Goal: Task Accomplishment & Management: Manage account settings

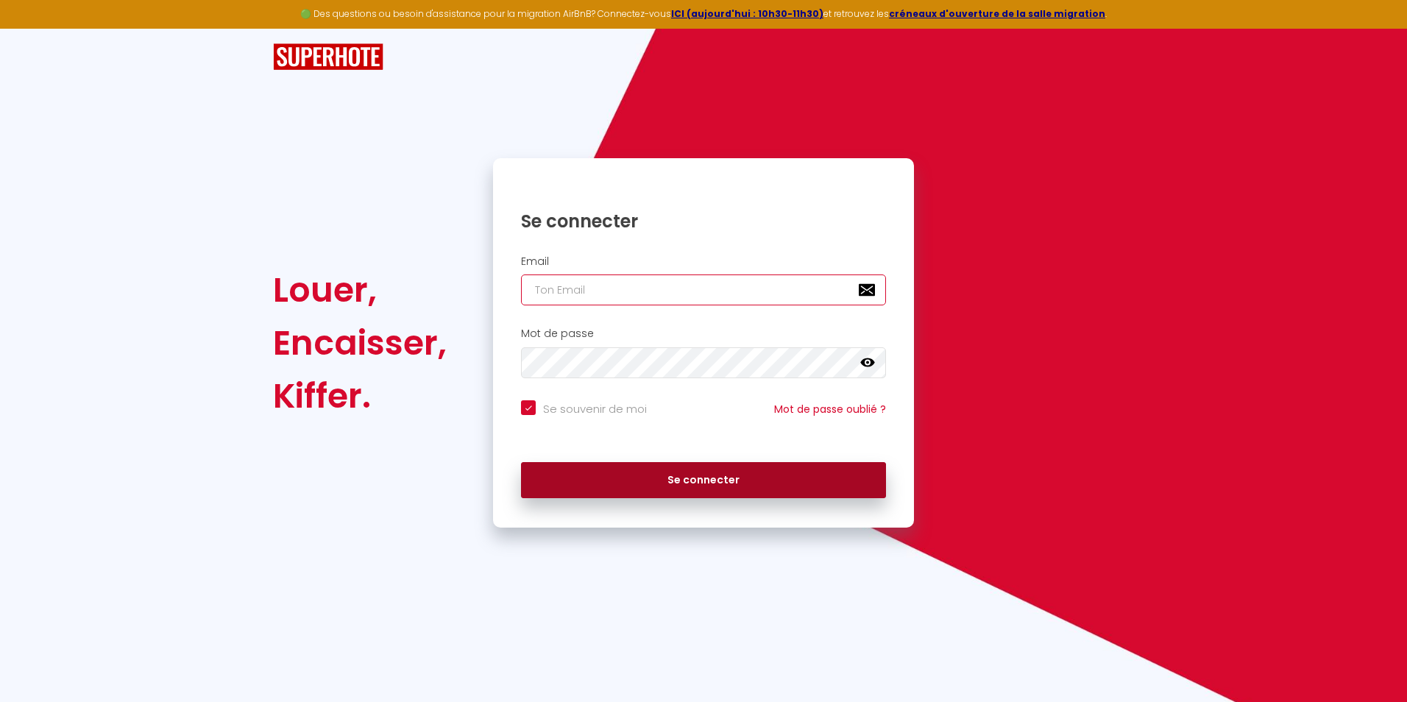
type input "[DOMAIN_NAME][EMAIL_ADDRESS][DOMAIN_NAME]"
click at [650, 473] on button "Se connecter" at bounding box center [703, 480] width 365 height 37
checkbox input "true"
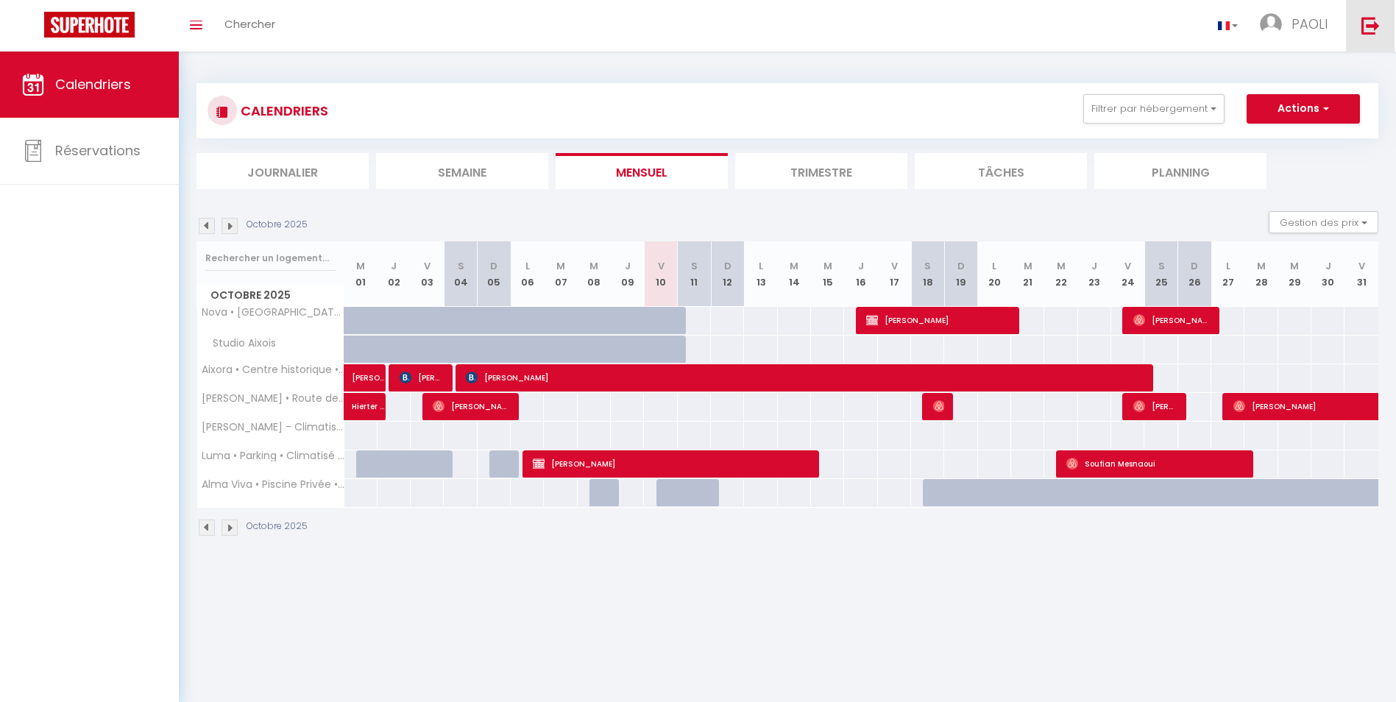
click at [1357, 31] on link at bounding box center [1370, 26] width 49 height 52
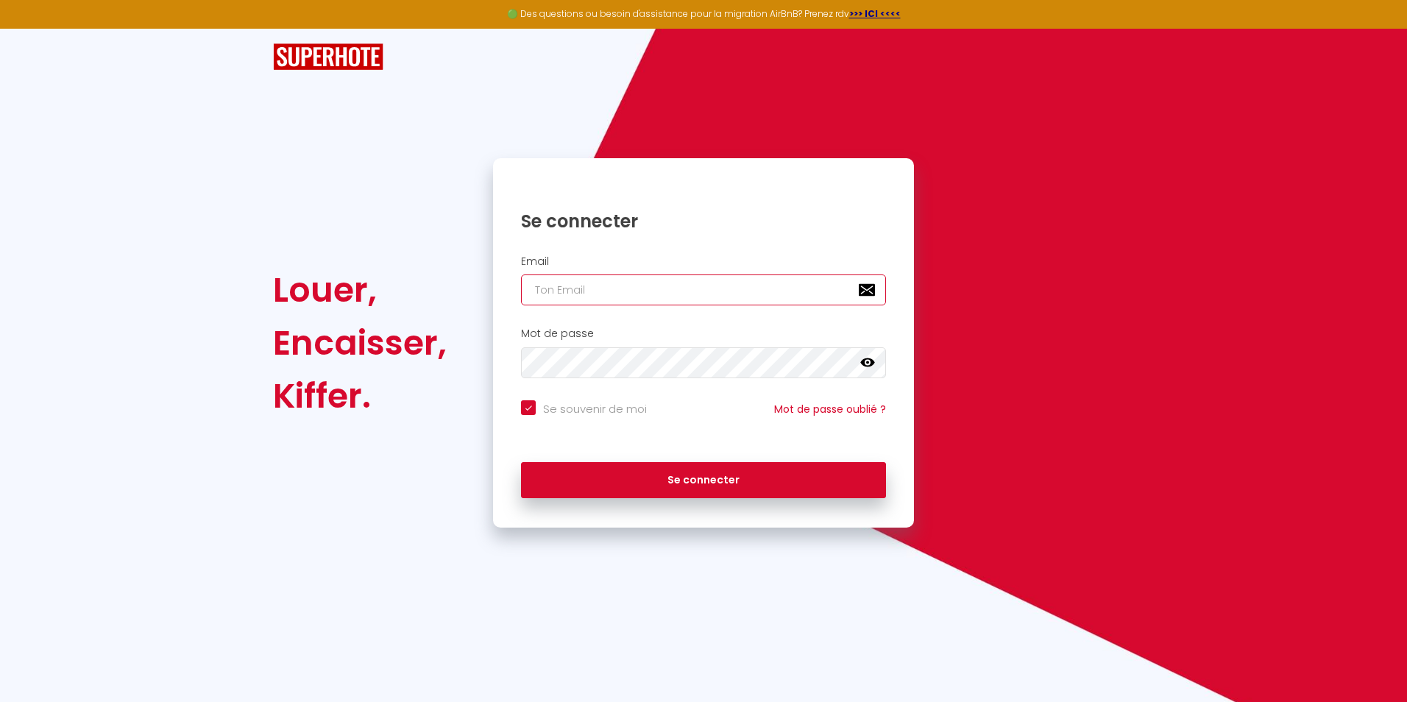
type input "[DOMAIN_NAME][EMAIL_ADDRESS][DOMAIN_NAME]"
checkbox input "true"
drag, startPoint x: 678, startPoint y: 294, endPoint x: 657, endPoint y: 295, distance: 20.7
click at [661, 295] on input "[DOMAIN_NAME][EMAIL_ADDRESS][DOMAIN_NAME]" at bounding box center [703, 290] width 365 height 31
drag, startPoint x: 646, startPoint y: 286, endPoint x: 529, endPoint y: 305, distance: 118.6
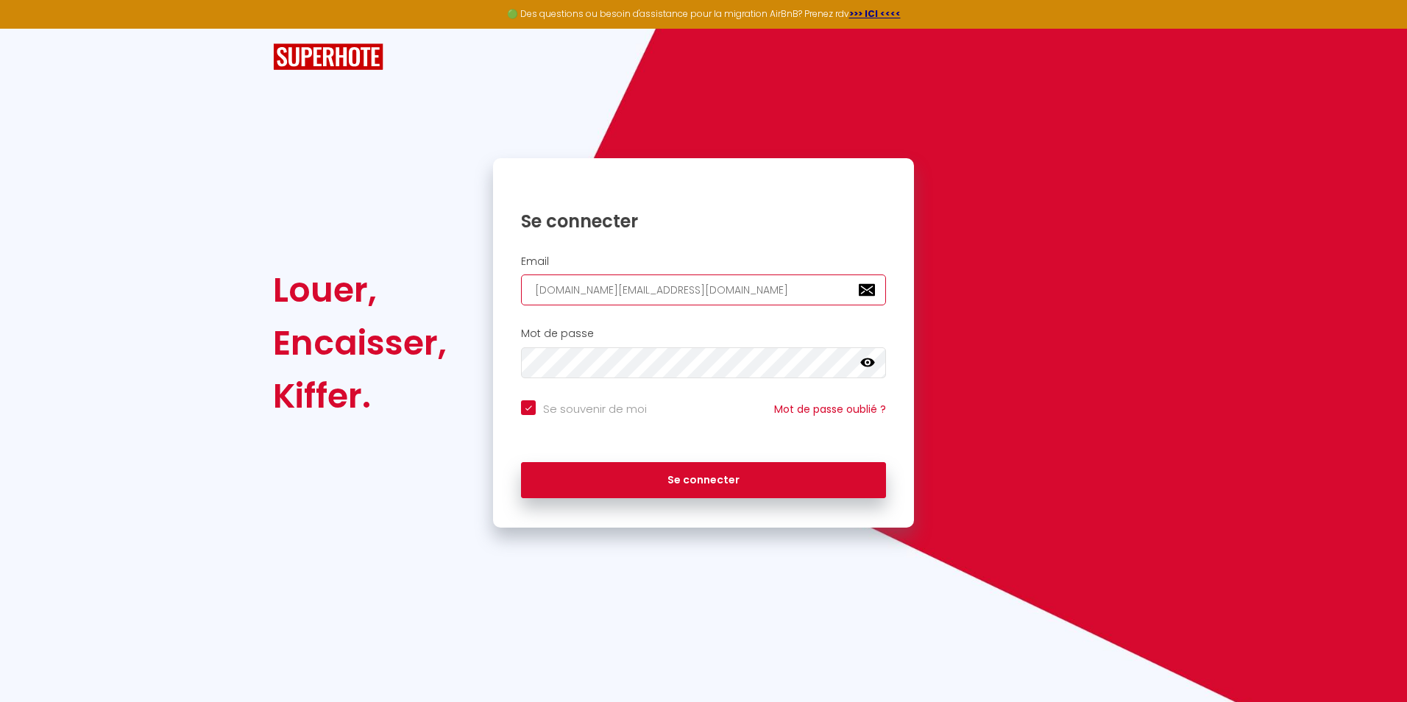
click at [529, 305] on input "[DOMAIN_NAME][EMAIL_ADDRESS][DOMAIN_NAME]" at bounding box center [703, 290] width 365 height 31
checkbox input "true"
paste input "[EMAIL_ADDRESS][DOMAIN_NAME]"
type input "[EMAIL_ADDRESS][DOMAIN_NAME]"
checkbox input "true"
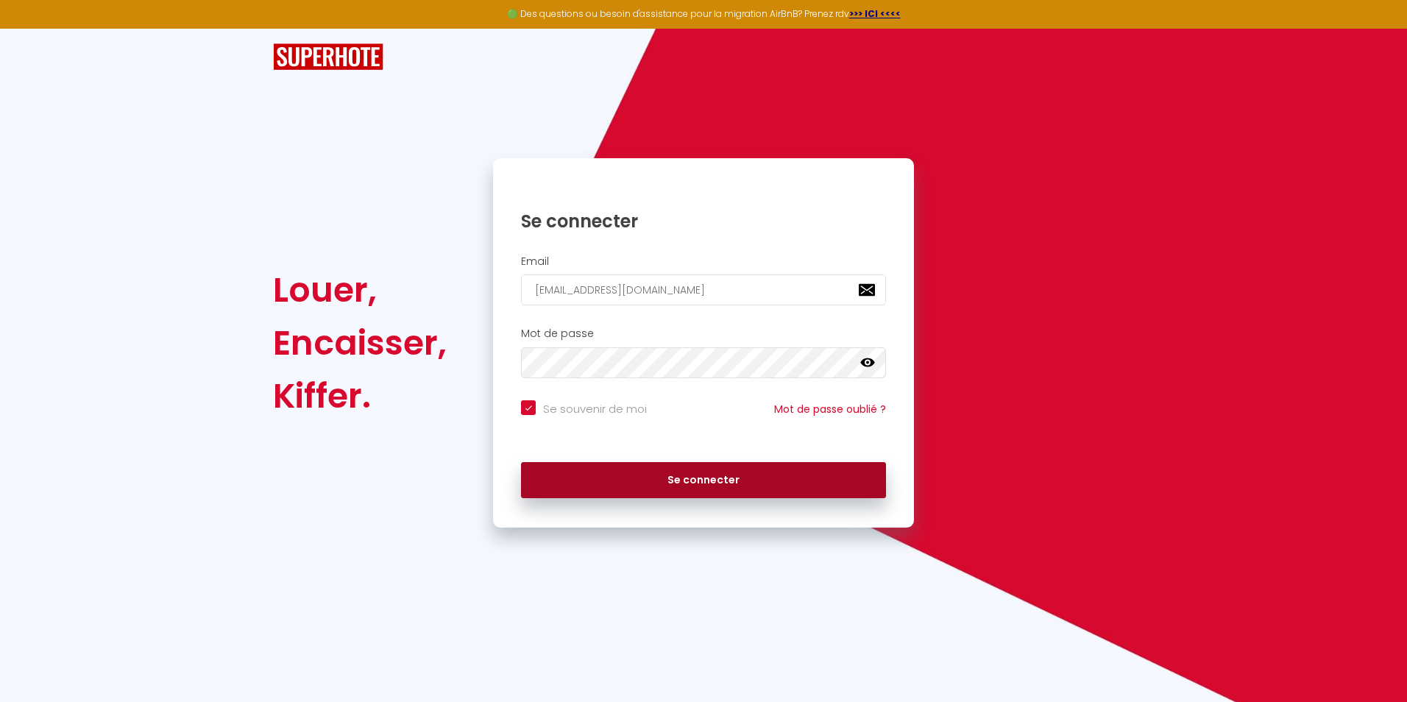
type input "[EMAIL_ADDRESS][DOMAIN_NAME]"
click at [698, 477] on button "Se connecter" at bounding box center [703, 480] width 365 height 37
checkbox input "true"
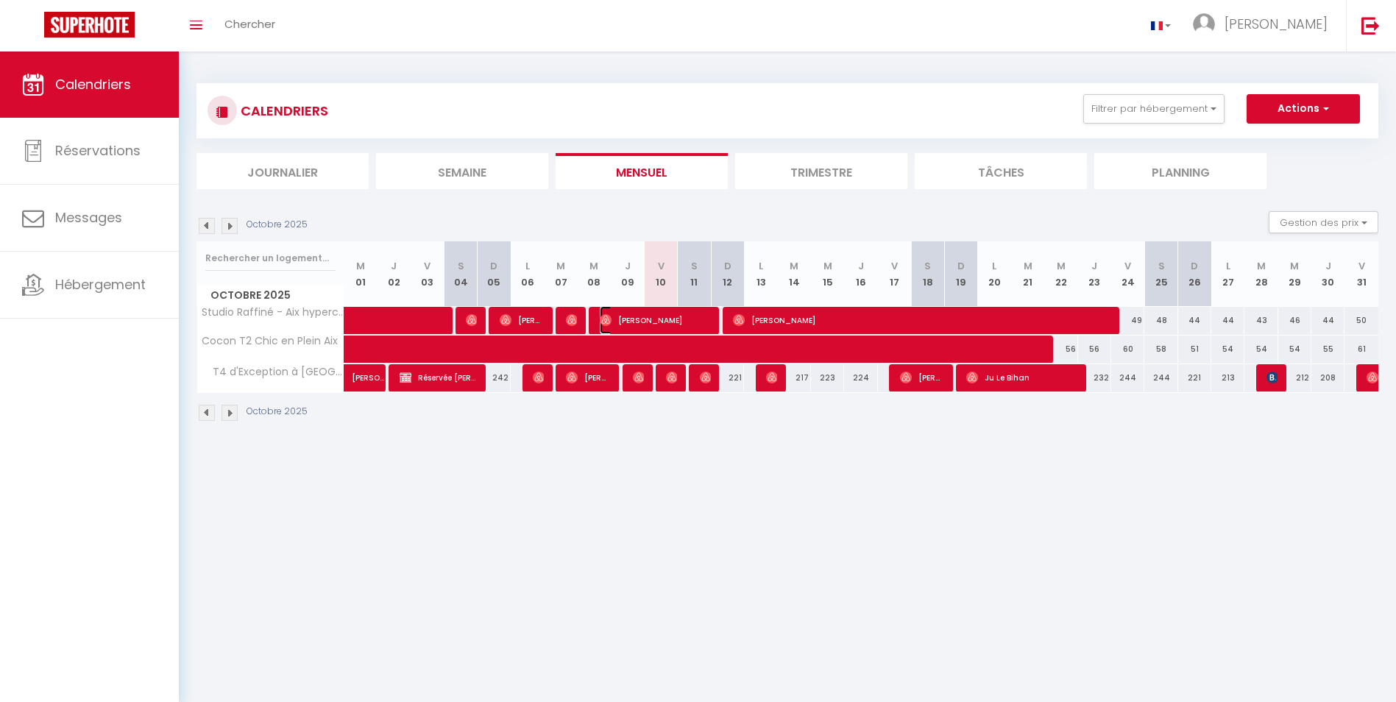
click at [659, 314] on span "[PERSON_NAME]" at bounding box center [655, 320] width 110 height 28
select select "OK"
select select "0"
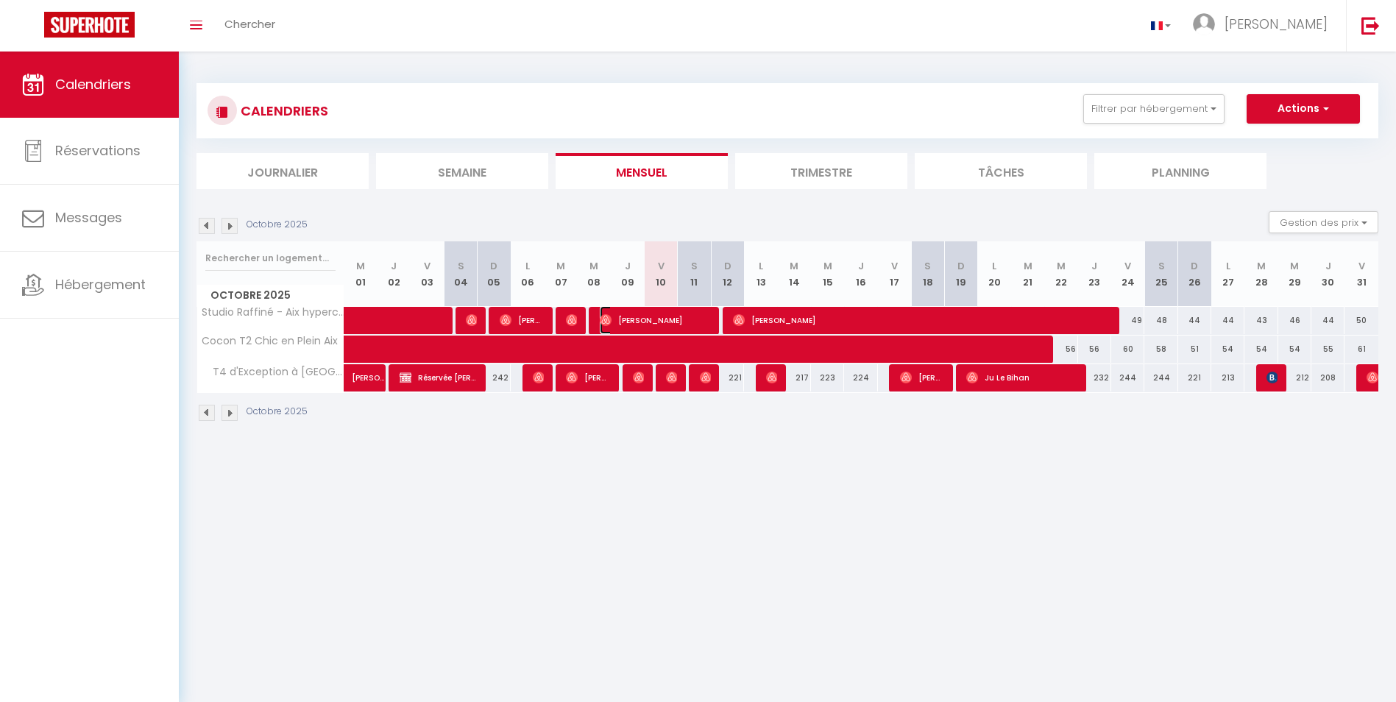
select select "1"
select select
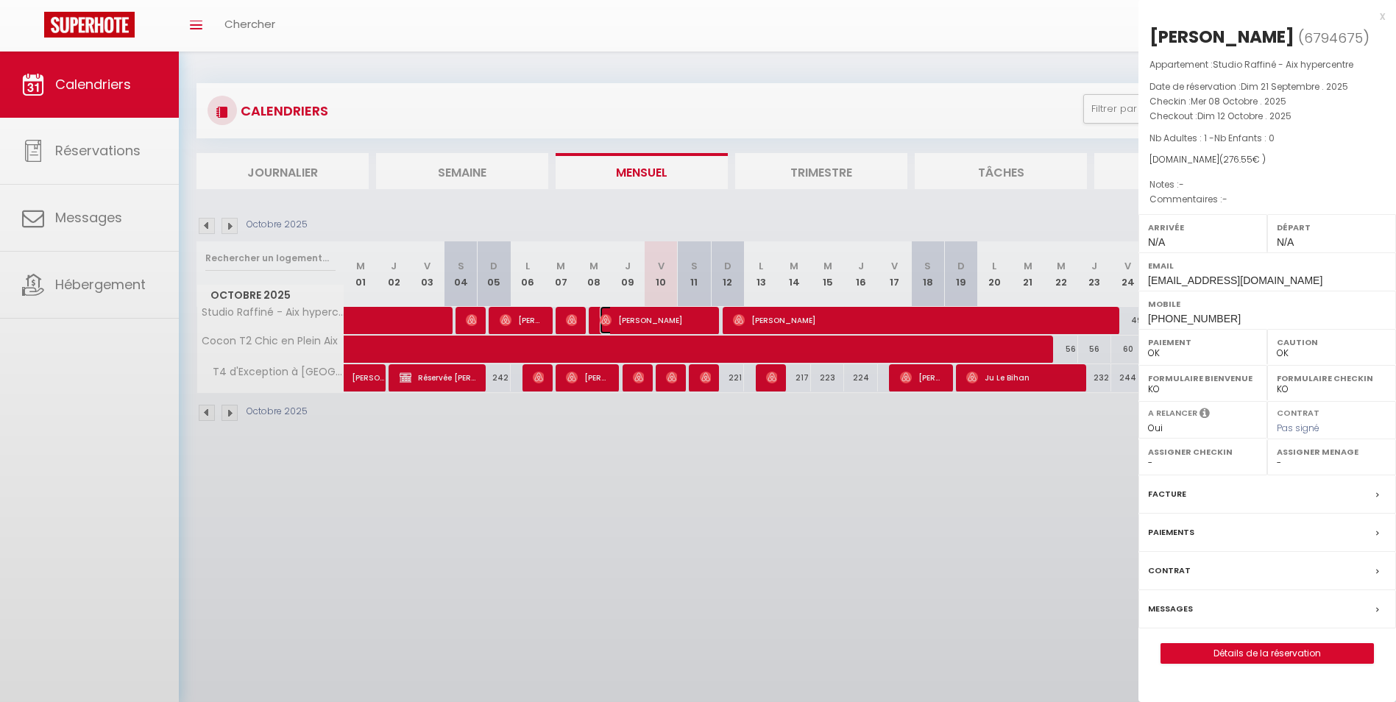
select select "46361"
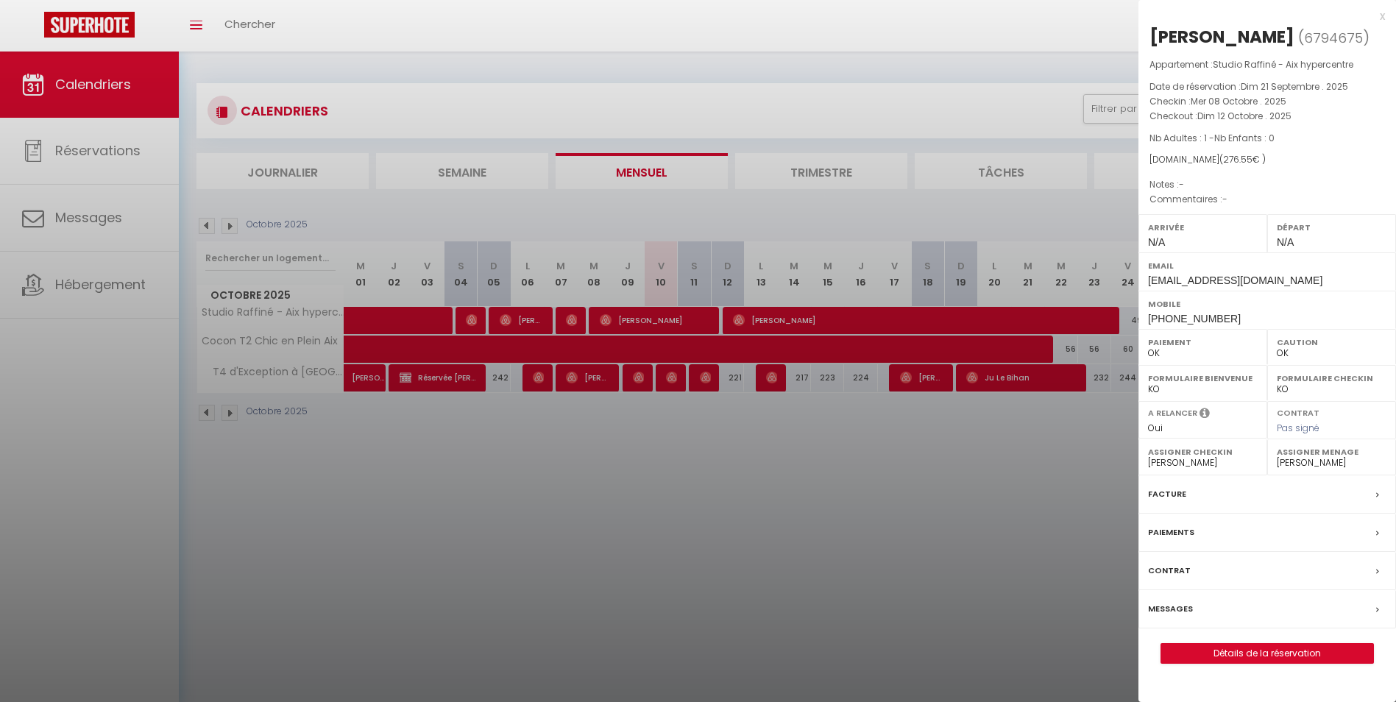
click at [649, 344] on div at bounding box center [698, 351] width 1396 height 702
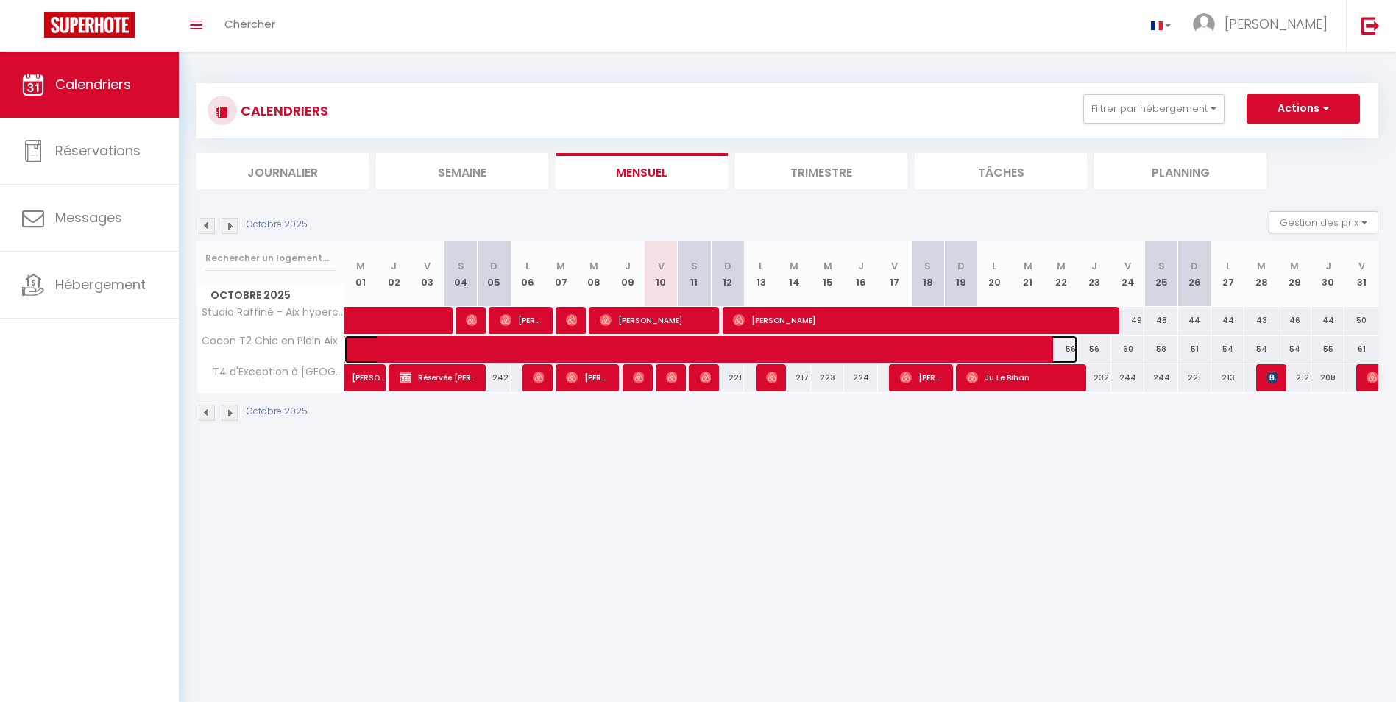
click at [649, 344] on span at bounding box center [722, 350] width 711 height 28
select select "KO"
select select
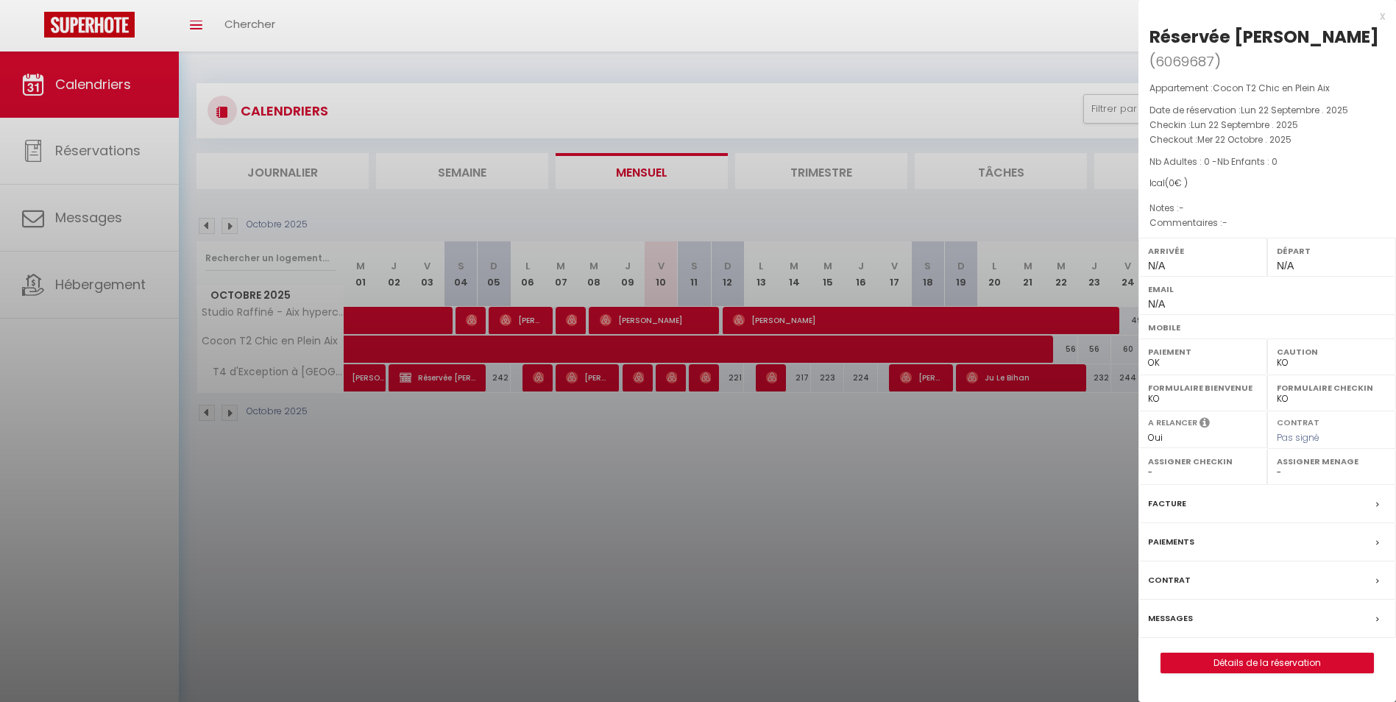
click at [622, 402] on div at bounding box center [698, 351] width 1396 height 702
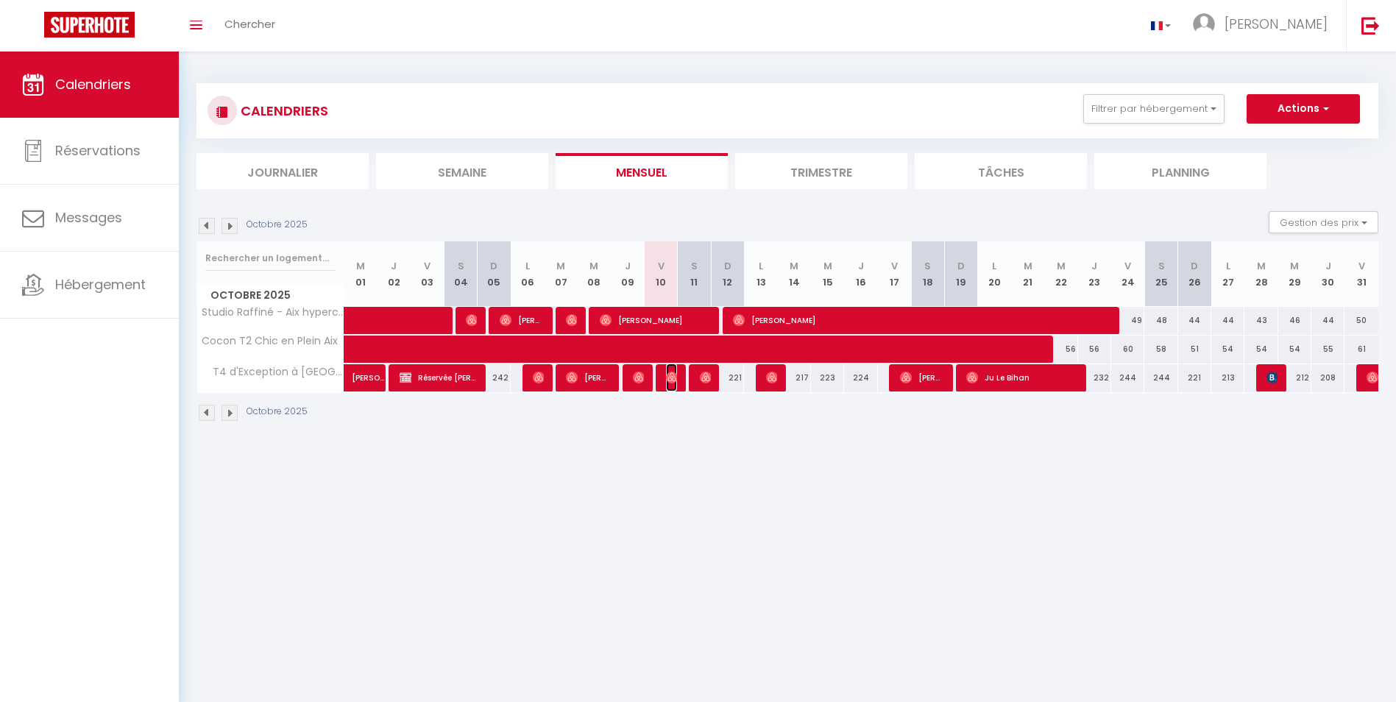
click at [675, 385] on span "[PERSON_NAME]" at bounding box center [671, 378] width 11 height 28
select select "OK"
select select "46361"
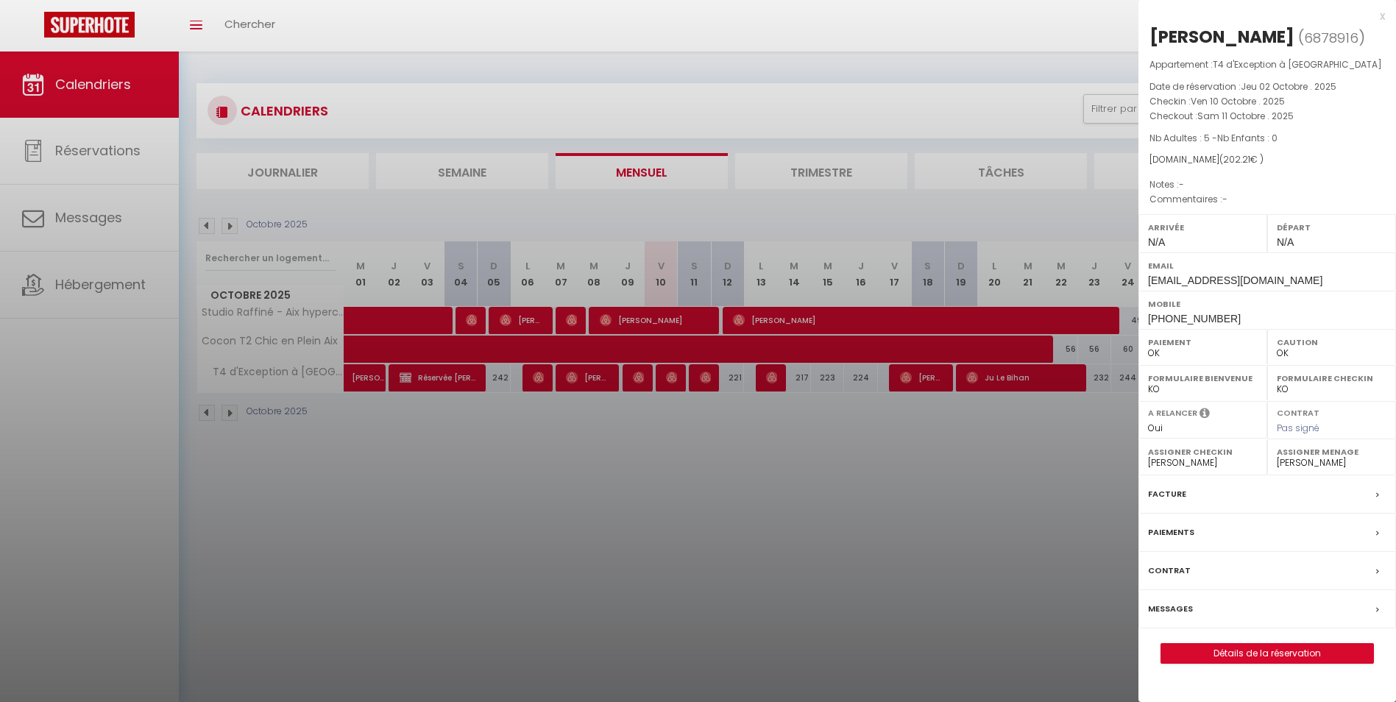
click at [696, 379] on div at bounding box center [698, 351] width 1396 height 702
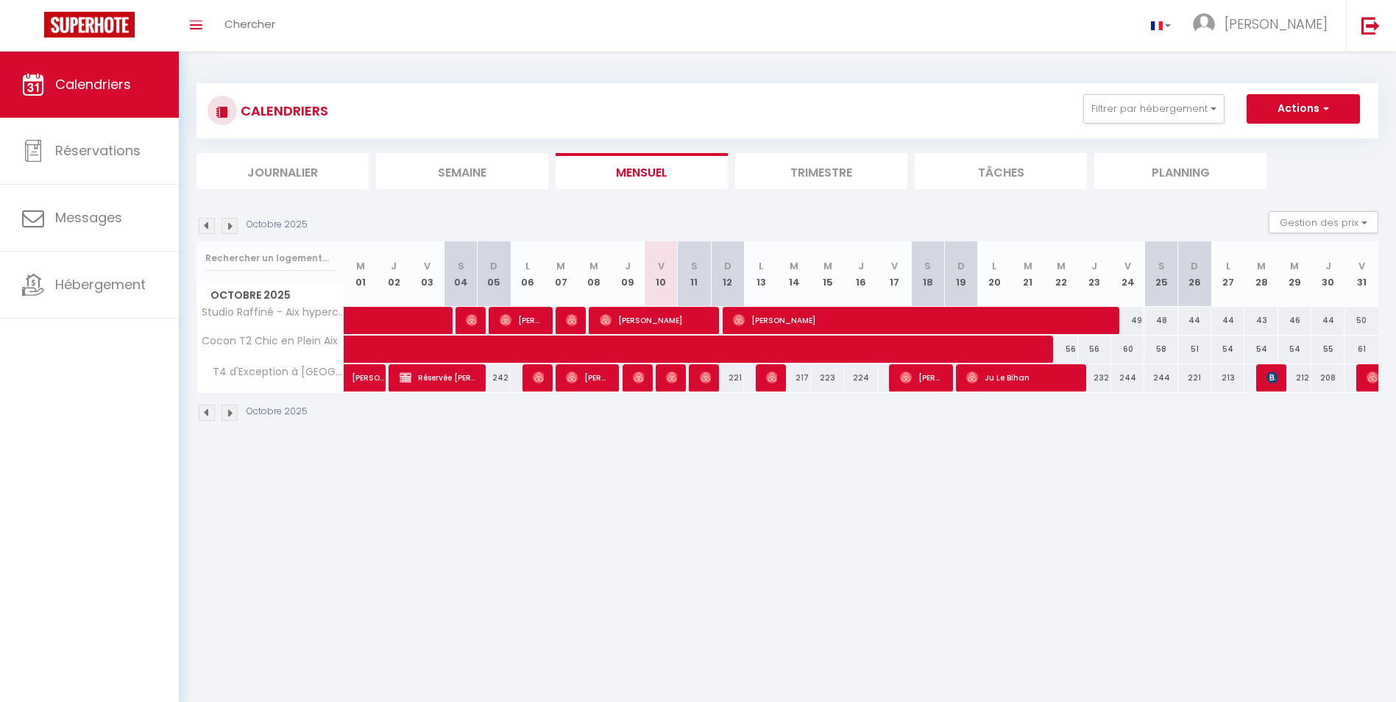
click at [696, 379] on div at bounding box center [705, 378] width 33 height 28
click at [701, 378] on img at bounding box center [706, 378] width 12 height 12
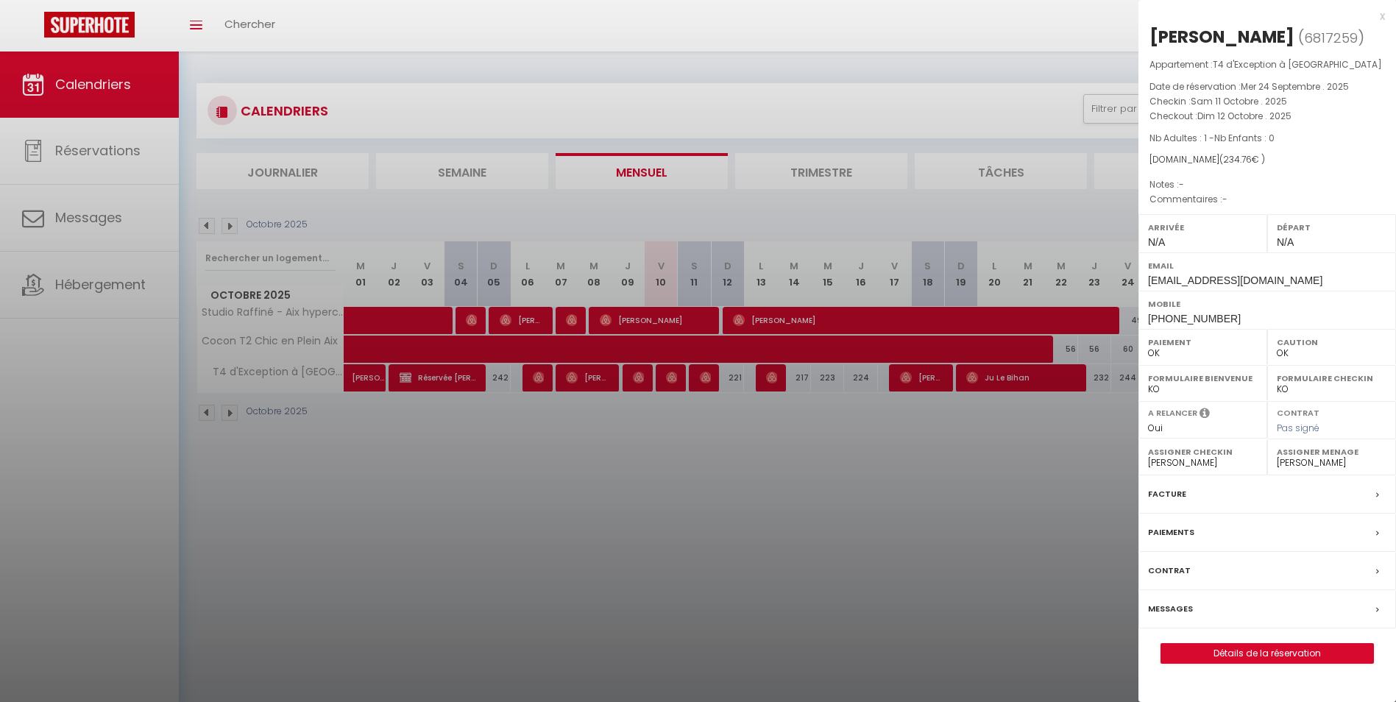
click at [698, 411] on div at bounding box center [698, 351] width 1396 height 702
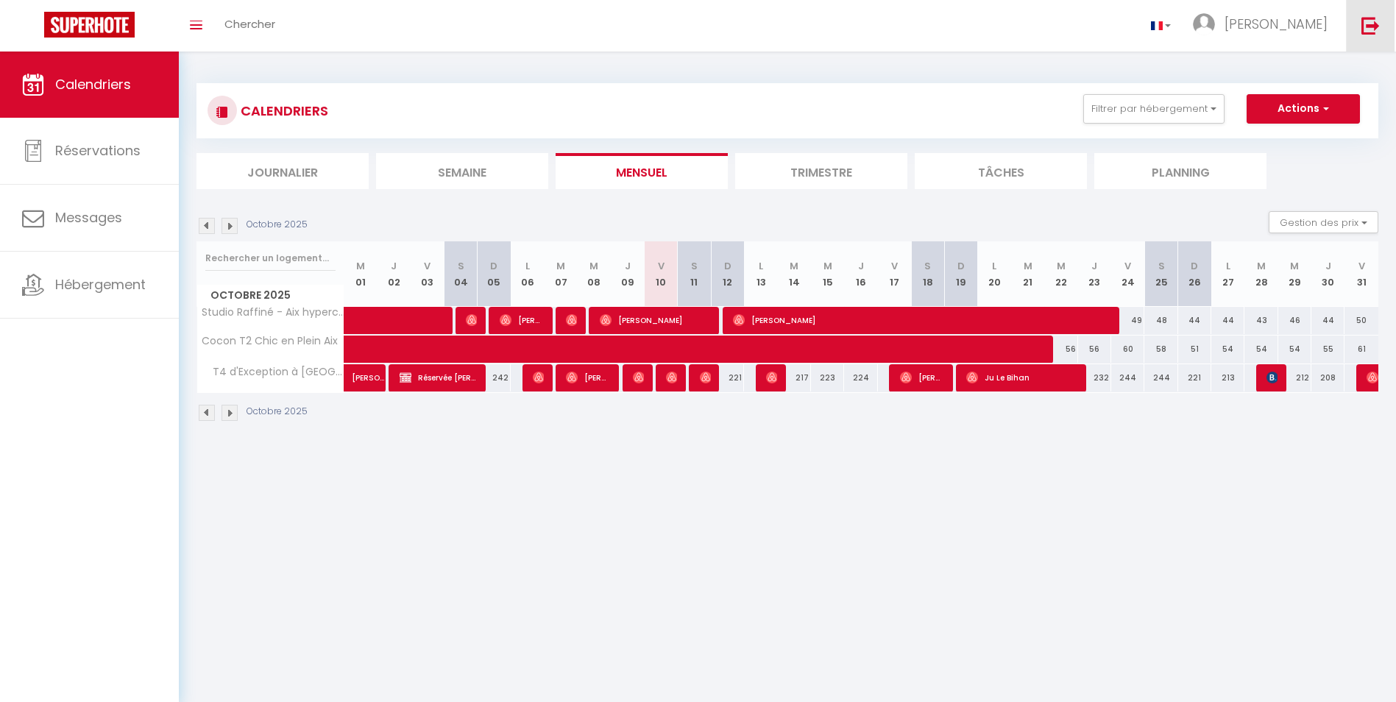
click at [1372, 31] on img at bounding box center [1371, 25] width 18 height 18
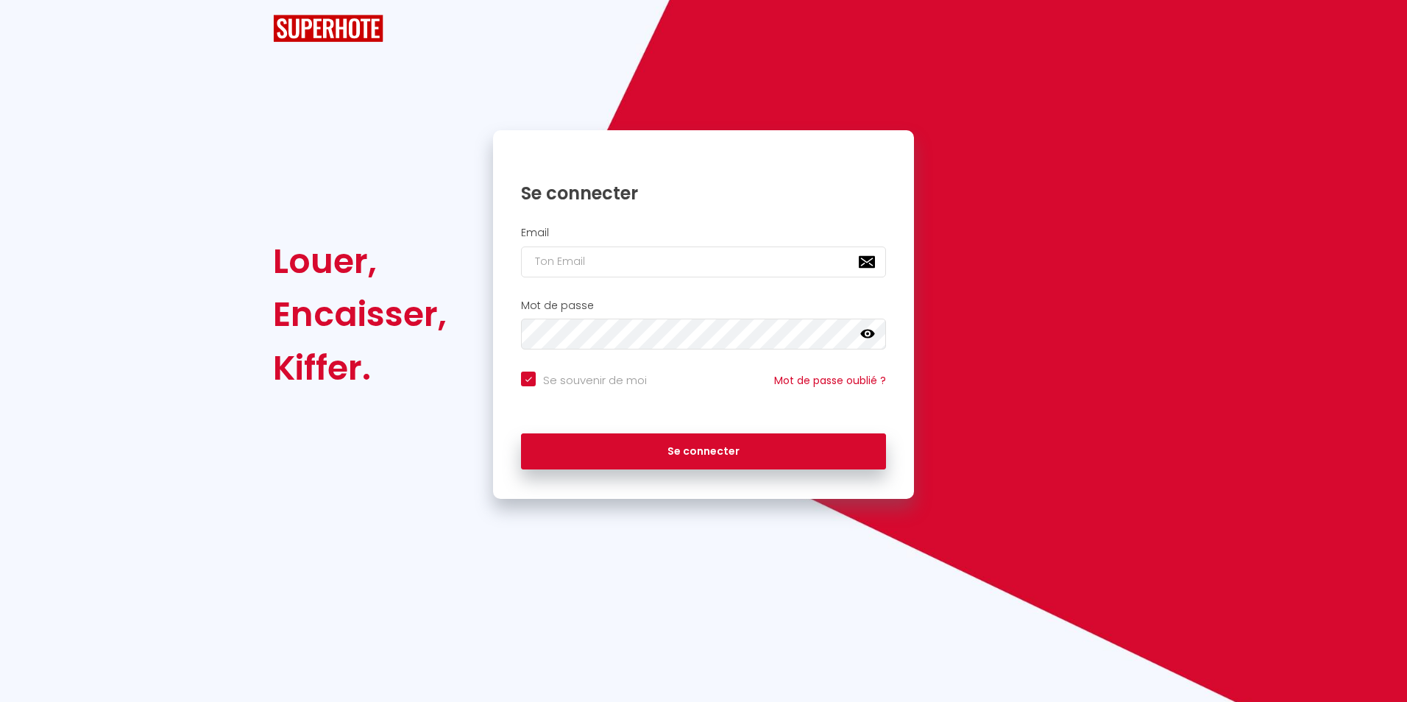
checkbox input "true"
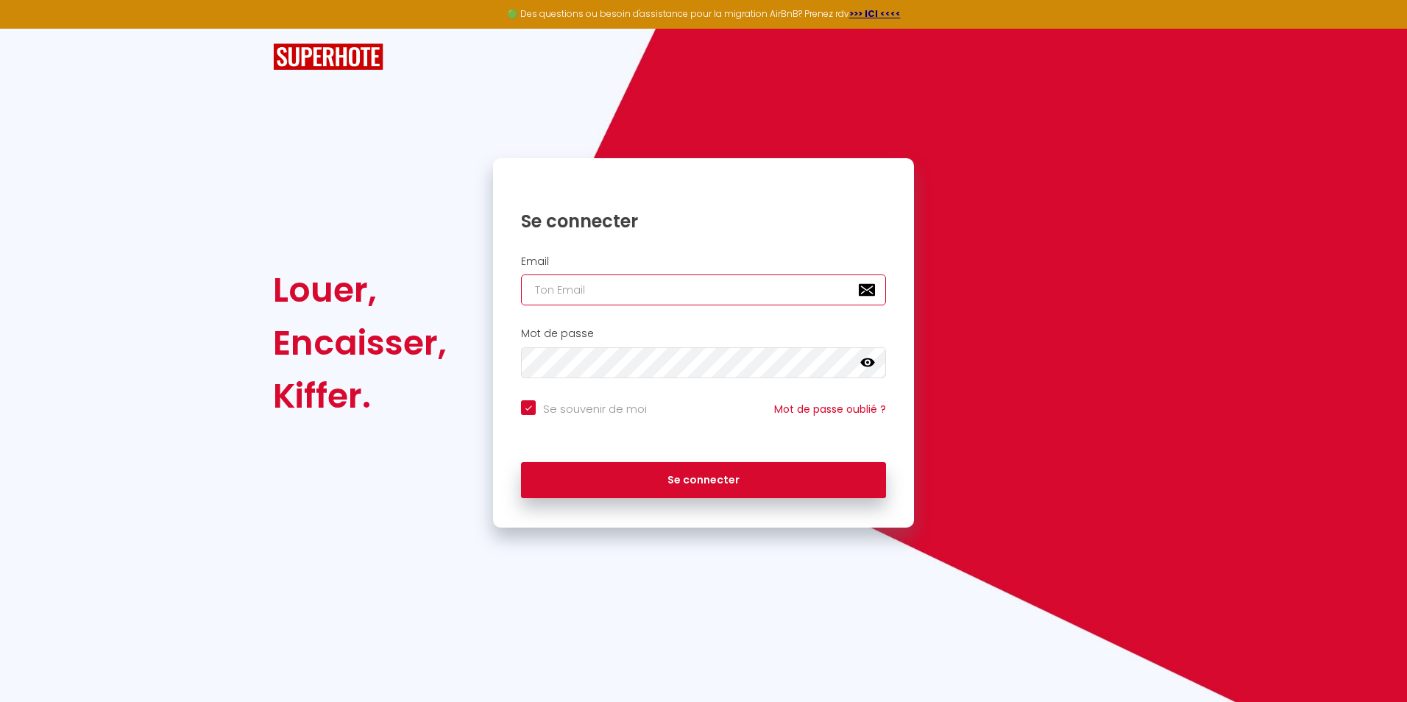
type input "[EMAIL_ADDRESS][DOMAIN_NAME]"
checkbox input "true"
click at [659, 296] on input "[EMAIL_ADDRESS][DOMAIN_NAME]" at bounding box center [703, 290] width 365 height 31
type input "[DOMAIN_NAME][EMAIL_ADDRESS][DOMAIN_NAME]"
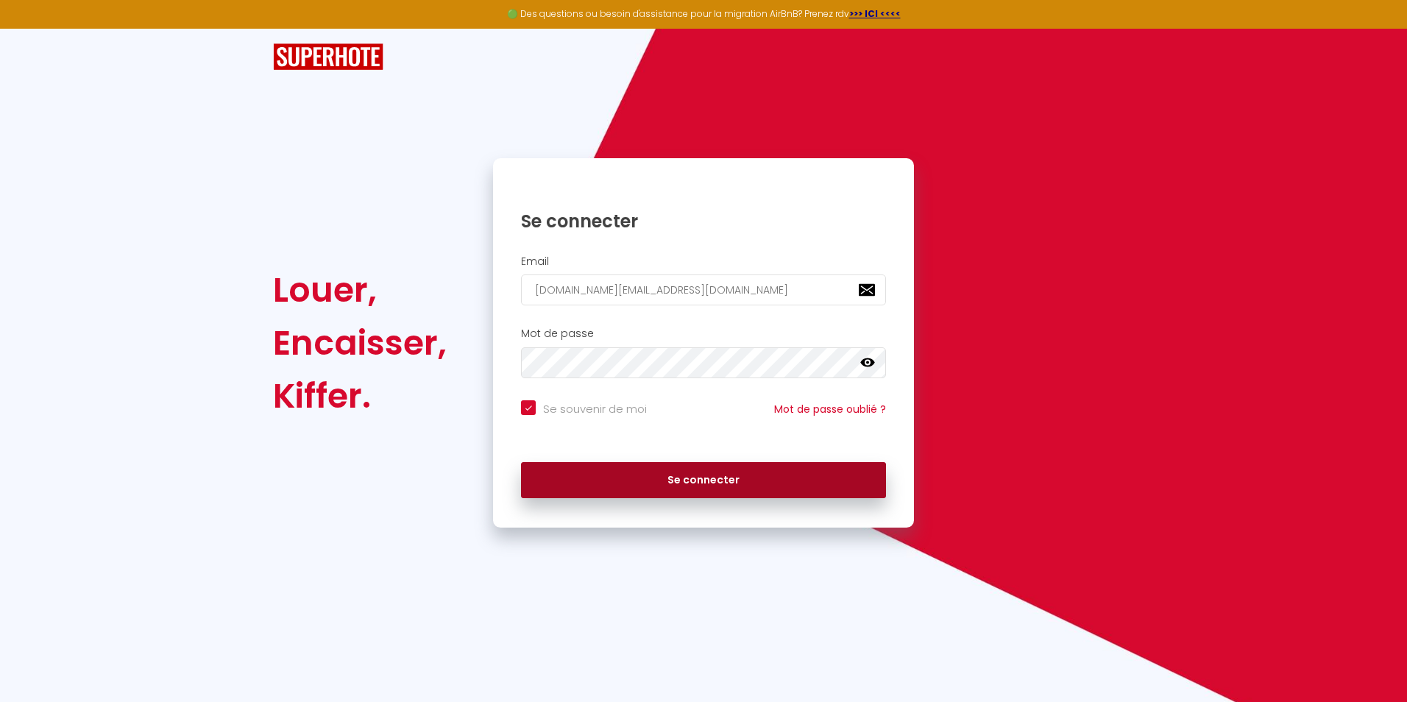
click at [664, 489] on button "Se connecter" at bounding box center [703, 480] width 365 height 37
checkbox input "true"
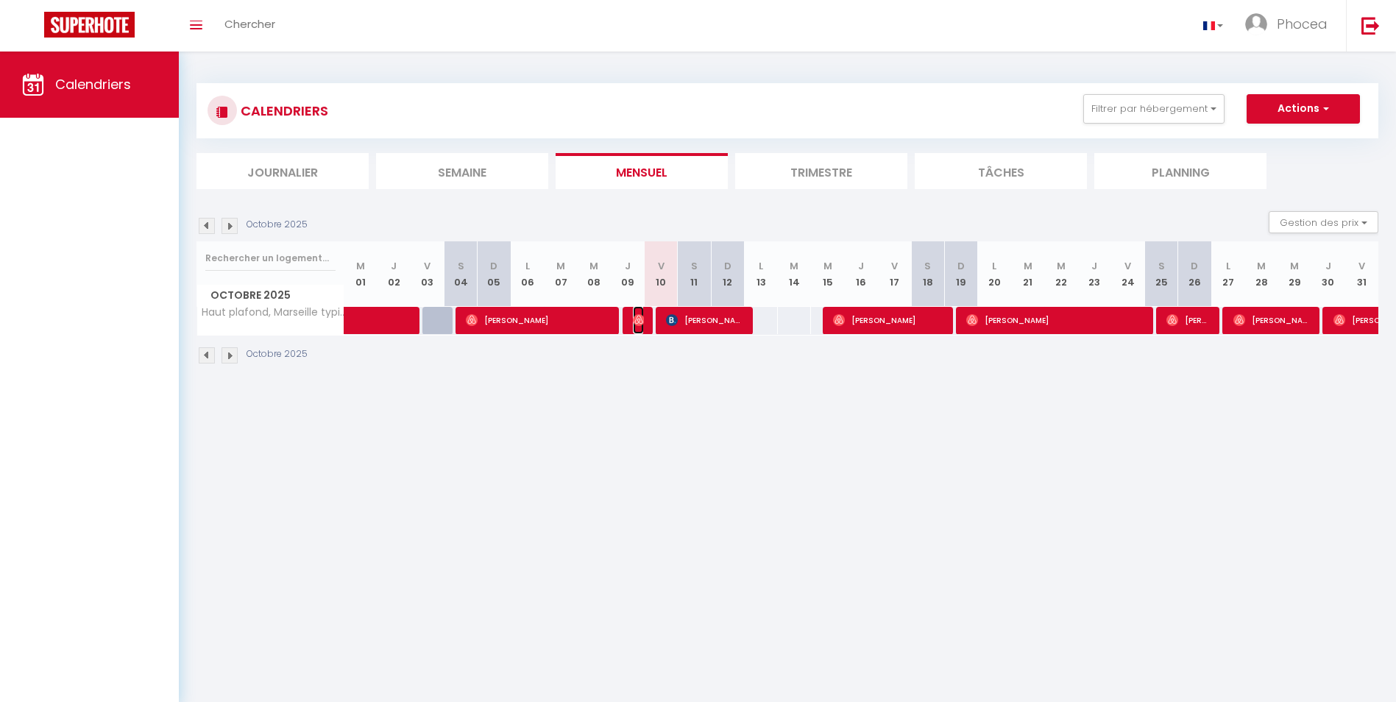
click at [635, 320] on img at bounding box center [639, 320] width 12 height 12
select select "OK"
select select "1"
select select "0"
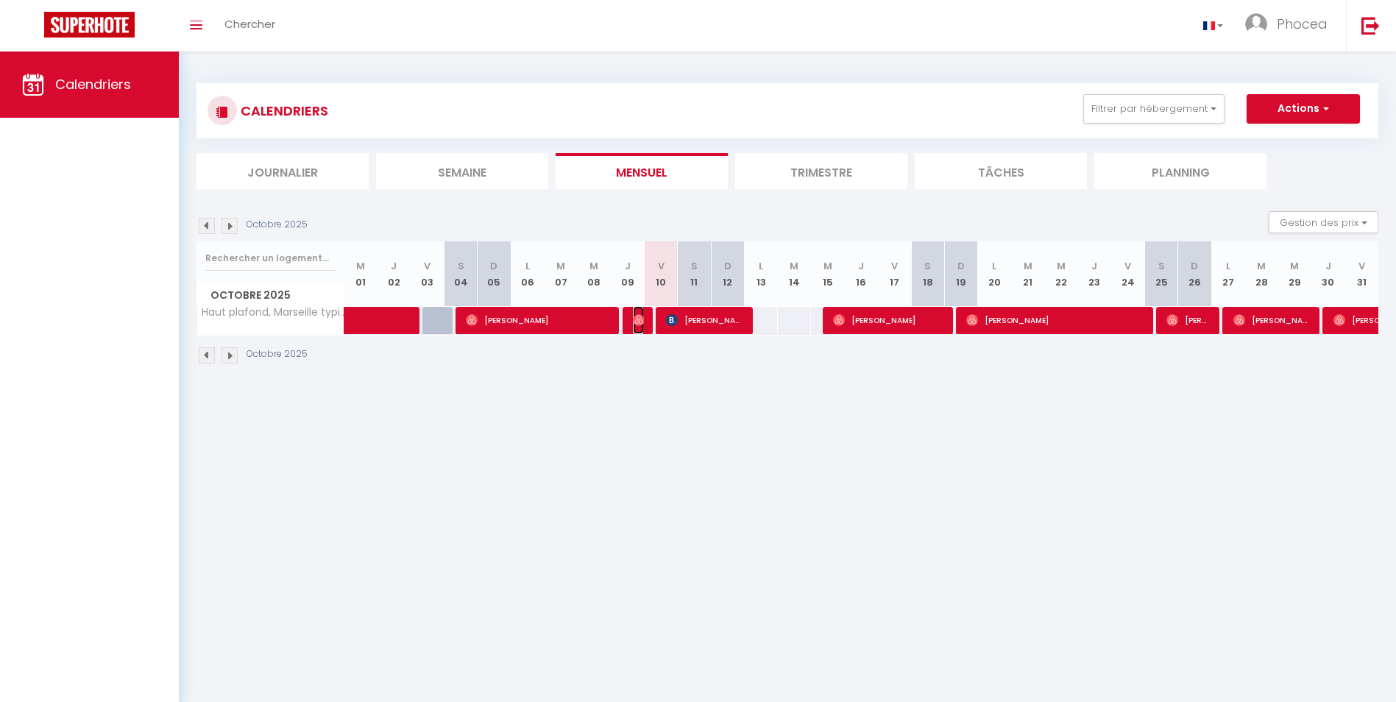
select select "1"
select select
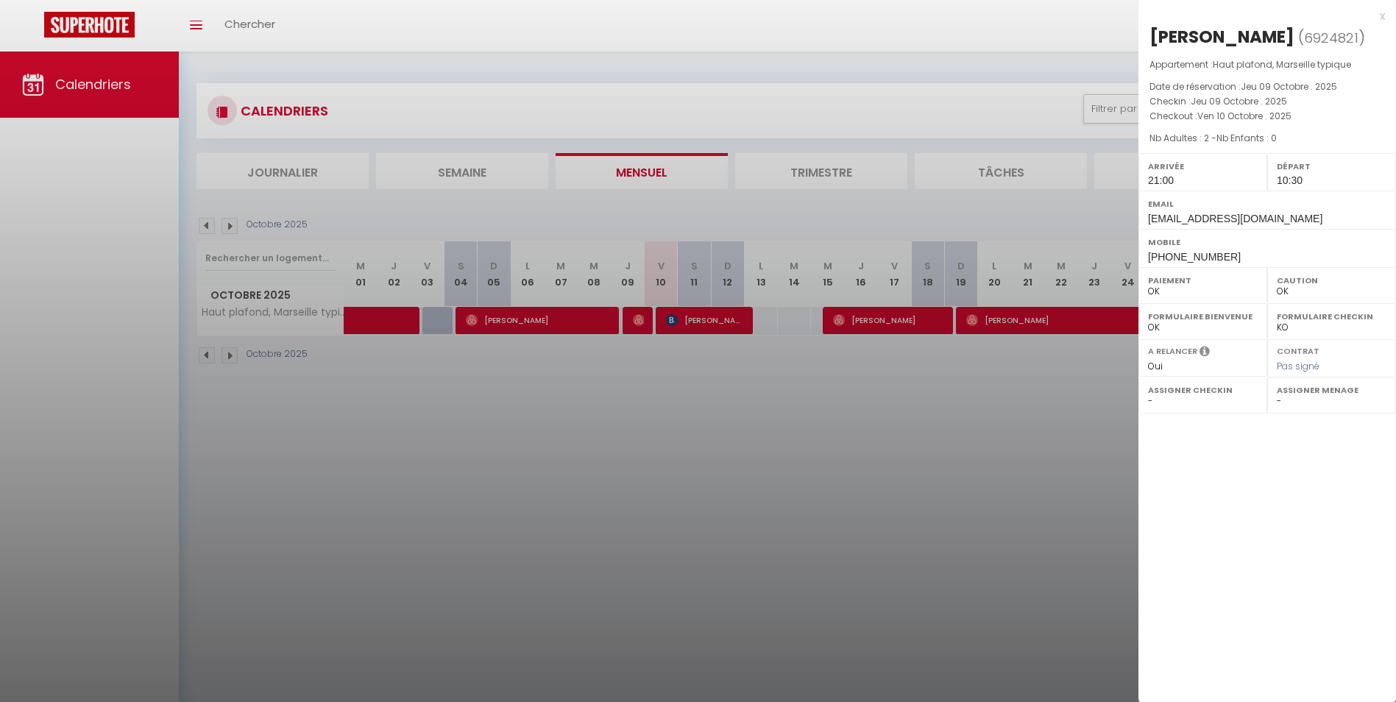
click at [673, 325] on div at bounding box center [698, 351] width 1396 height 702
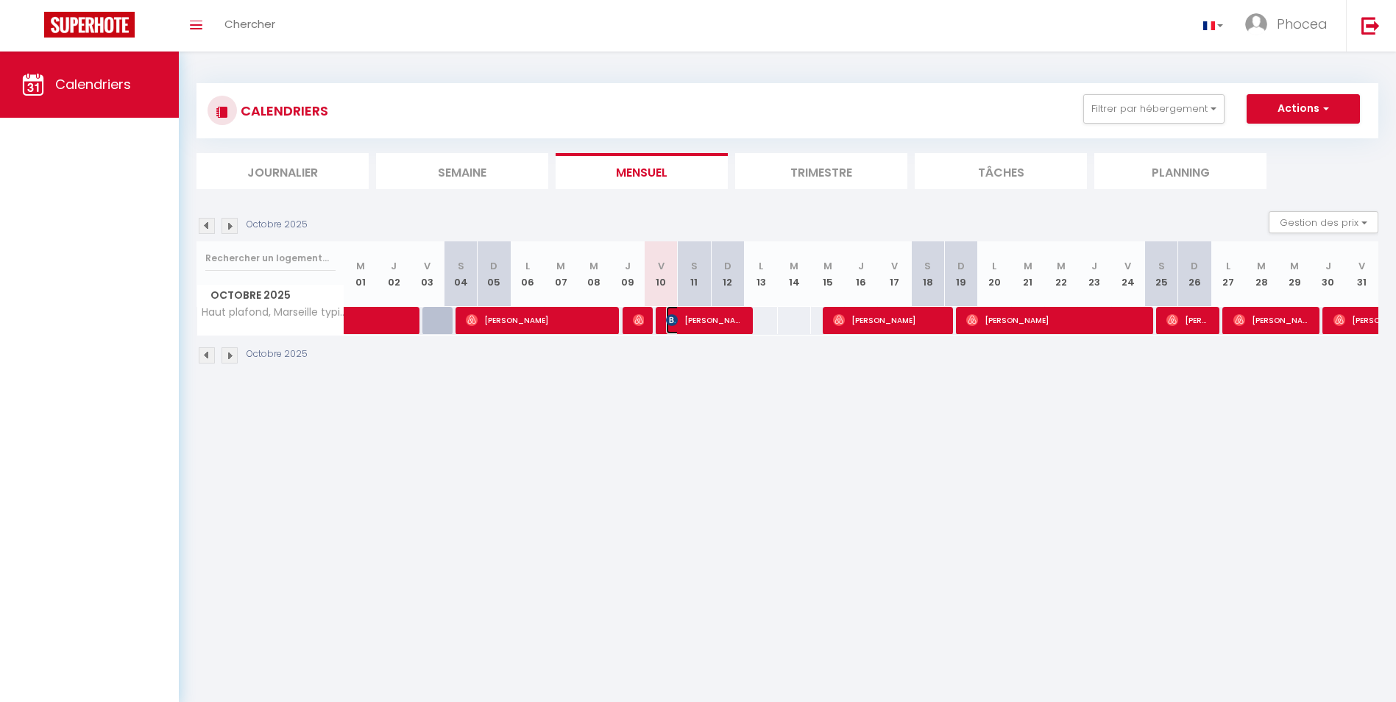
click at [673, 325] on img at bounding box center [672, 320] width 12 height 12
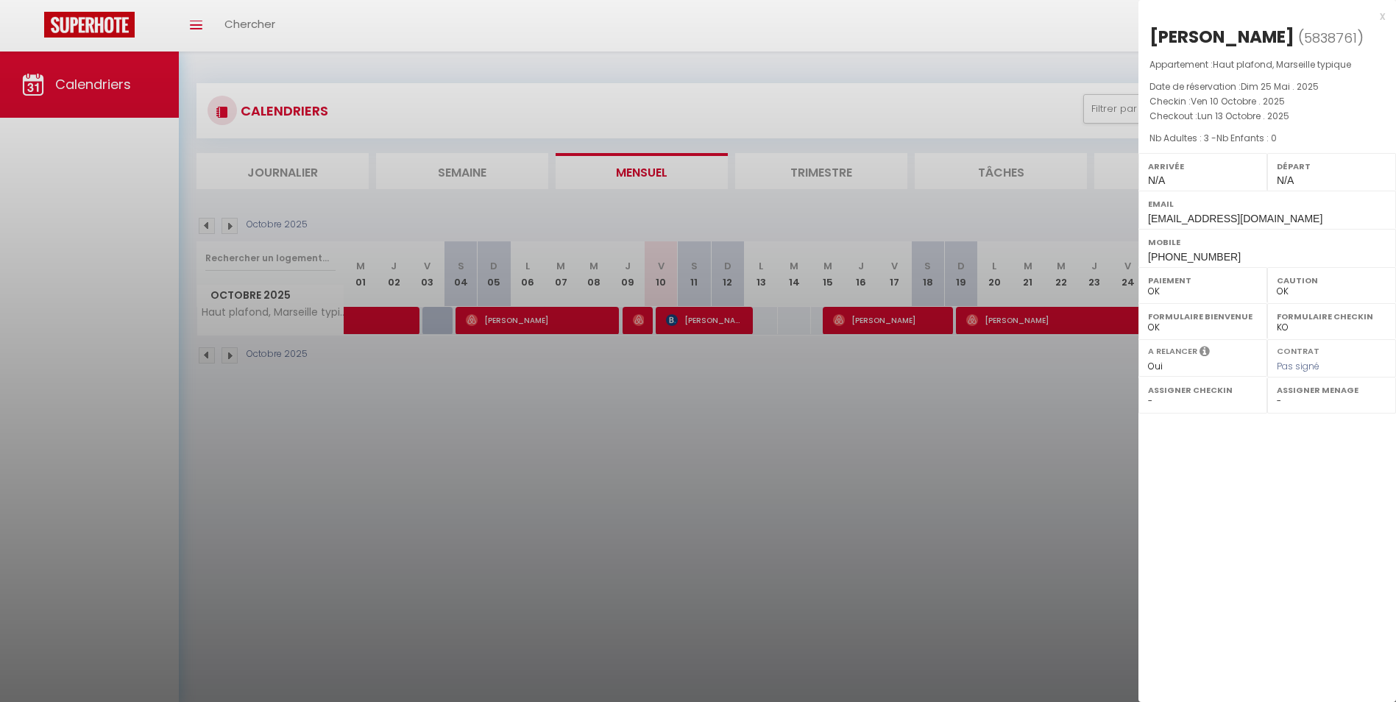
click at [669, 349] on div at bounding box center [698, 351] width 1396 height 702
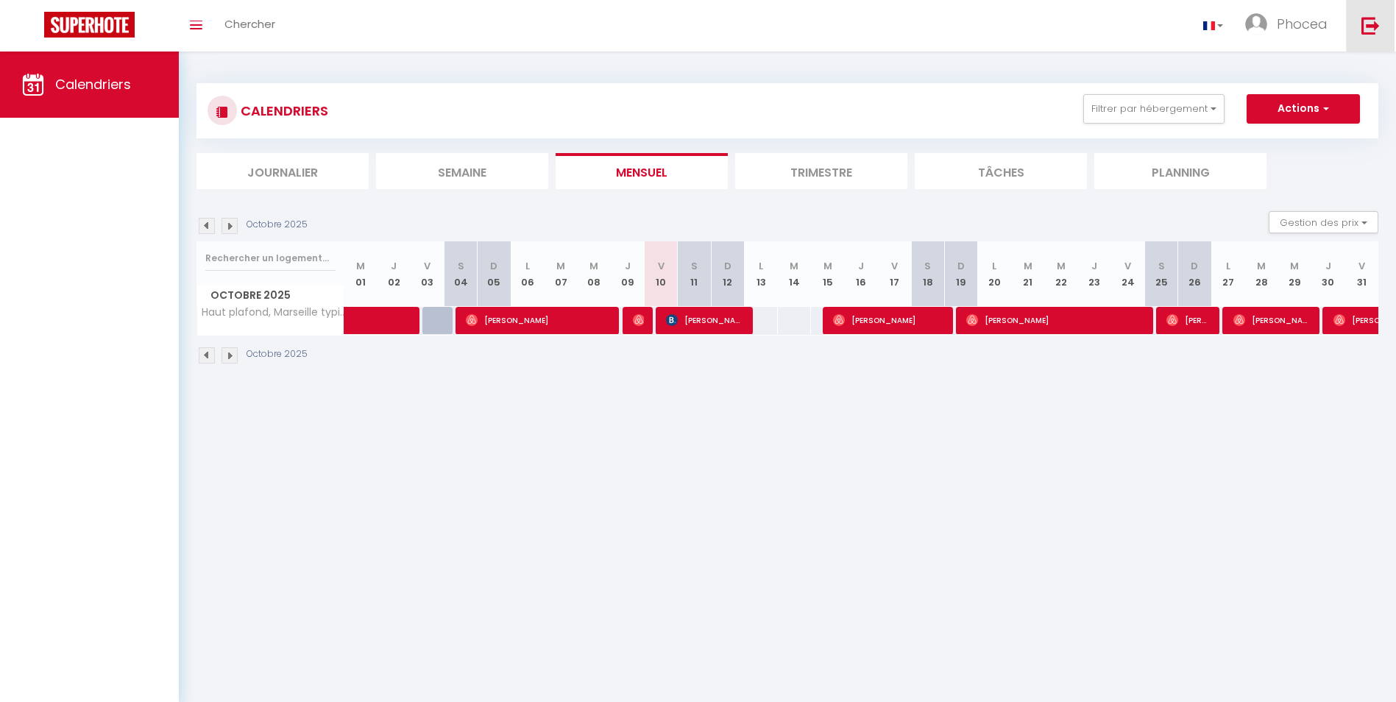
click at [1370, 21] on img at bounding box center [1371, 25] width 18 height 18
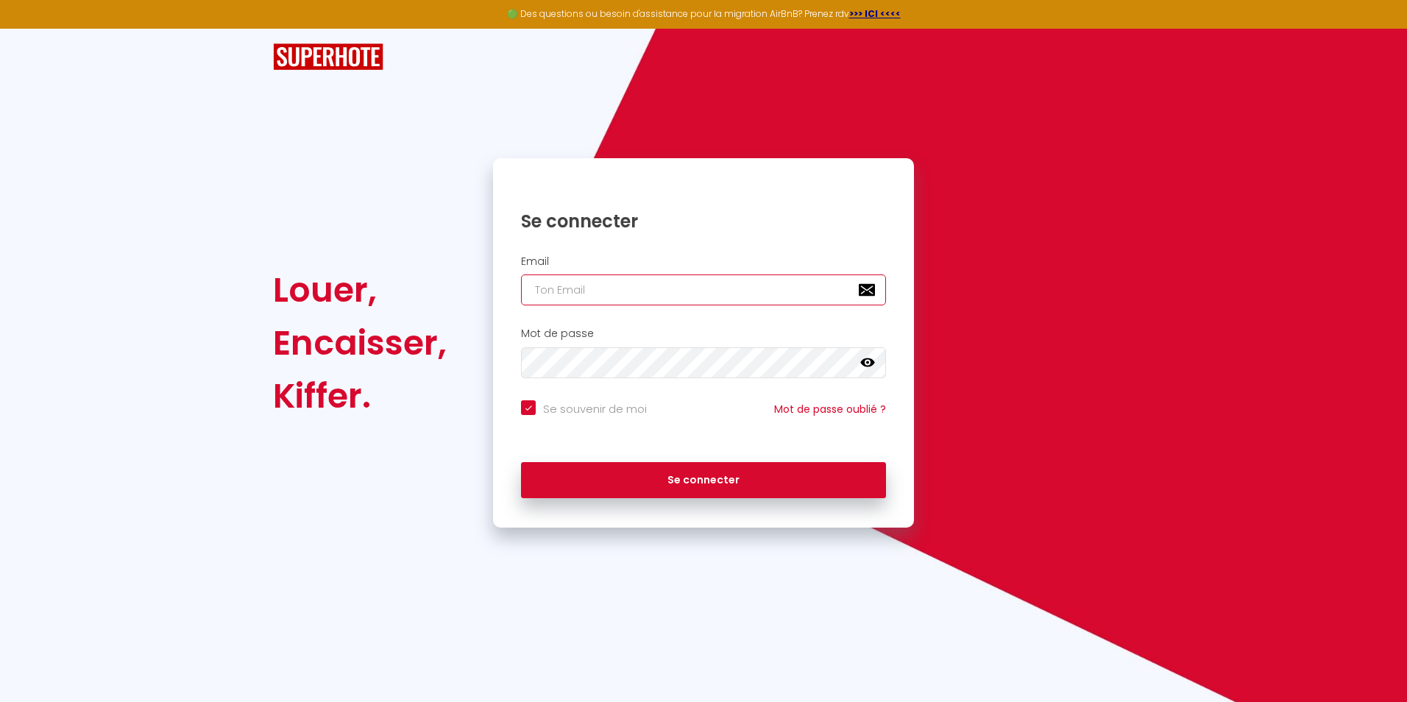
type input "[DOMAIN_NAME][EMAIL_ADDRESS][DOMAIN_NAME]"
checkbox input "true"
click at [631, 295] on input "[DOMAIN_NAME][EMAIL_ADDRESS][DOMAIN_NAME]" at bounding box center [703, 290] width 365 height 31
drag, startPoint x: 688, startPoint y: 292, endPoint x: 501, endPoint y: 303, distance: 187.3
click at [501, 303] on div "Email [DOMAIN_NAME][EMAIL_ADDRESS][DOMAIN_NAME]" at bounding box center [703, 280] width 421 height 51
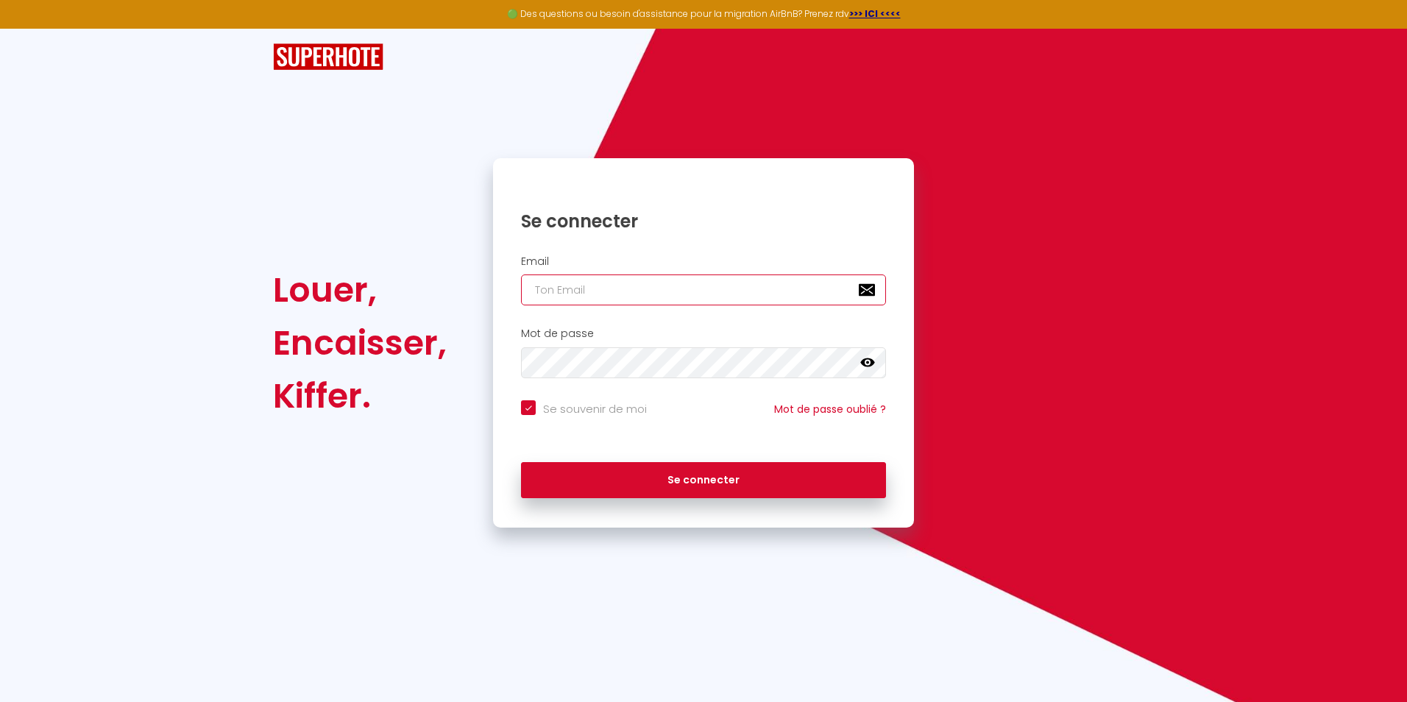
checkbox input "true"
